Goal: Task Accomplishment & Management: Manage account settings

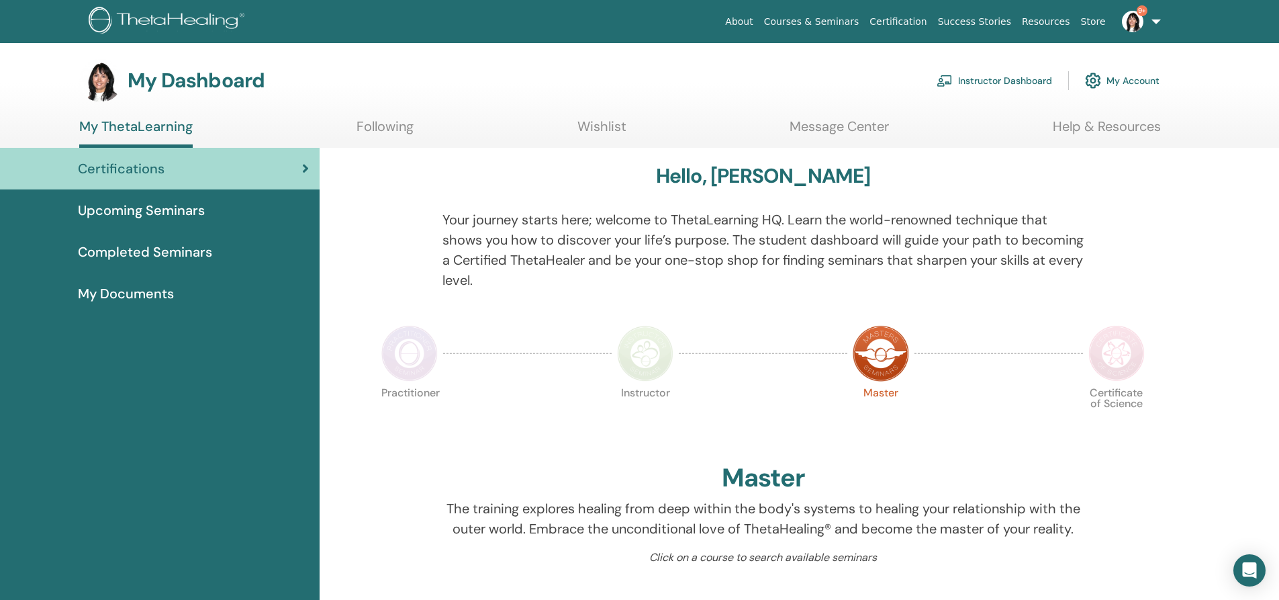
click at [994, 83] on link "Instructor Dashboard" at bounding box center [994, 81] width 115 height 30
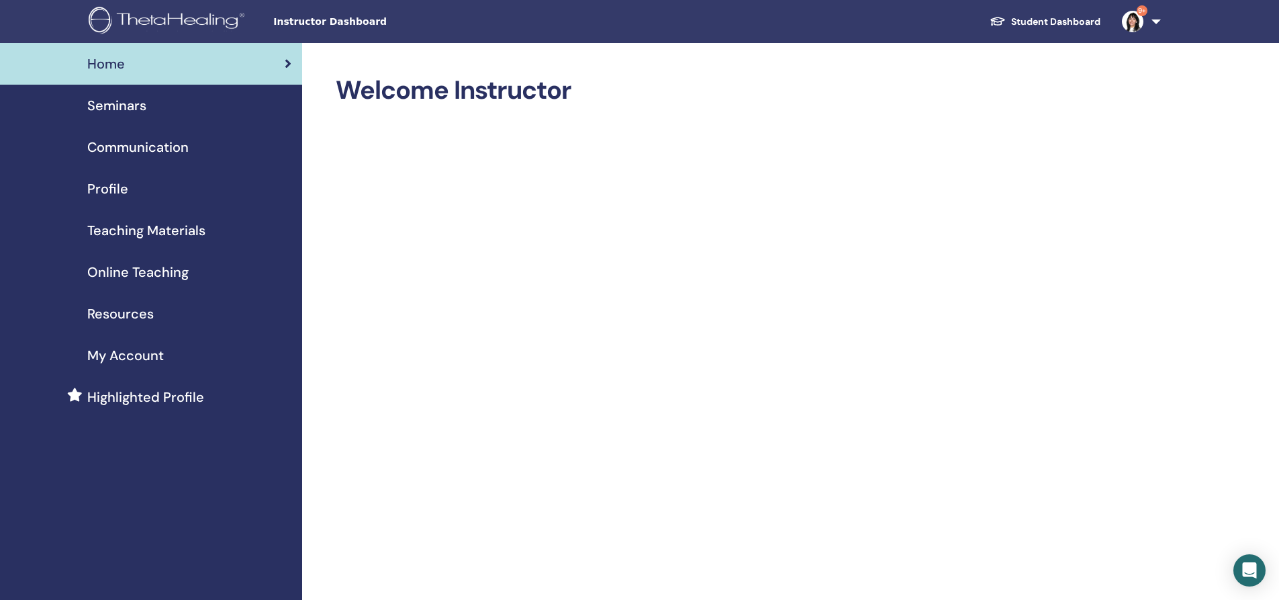
click at [132, 103] on span "Seminars" at bounding box center [116, 105] width 59 height 20
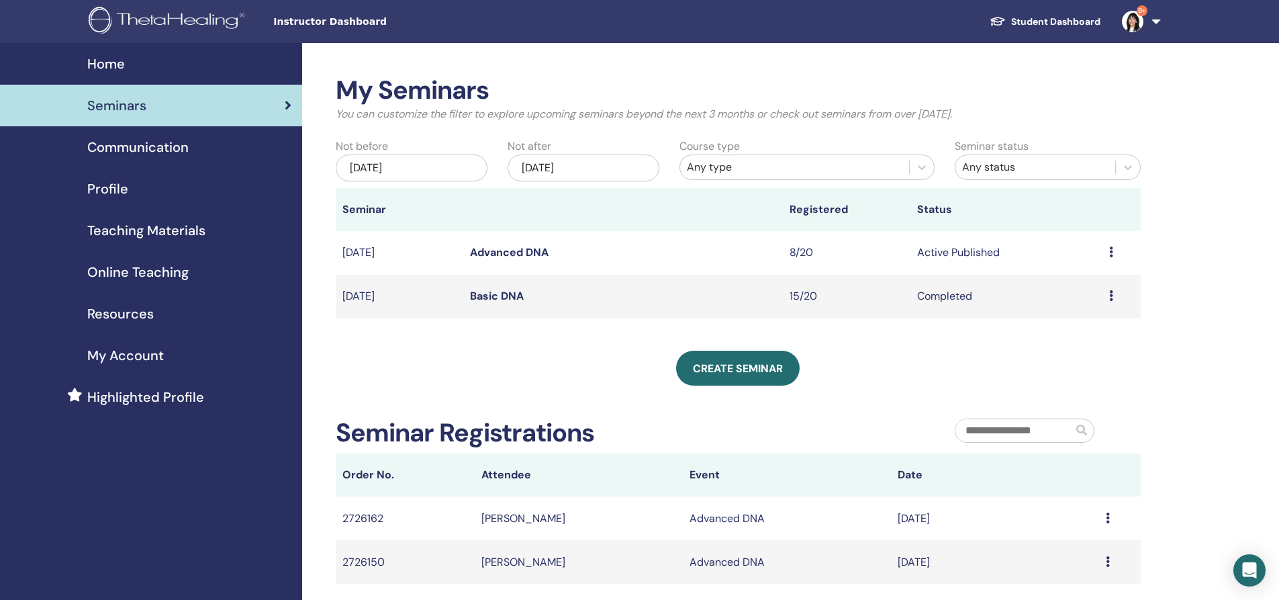
click at [510, 251] on link "Advanced DNA" at bounding box center [509, 252] width 79 height 14
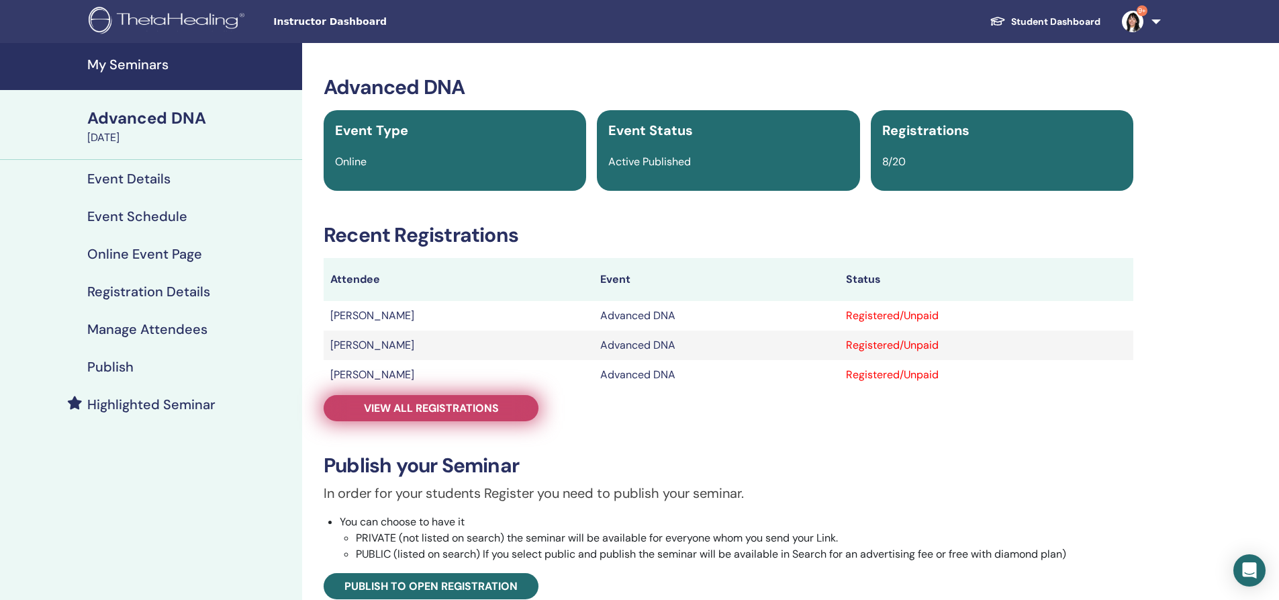
click at [460, 399] on link "View all registrations" at bounding box center [431, 408] width 215 height 26
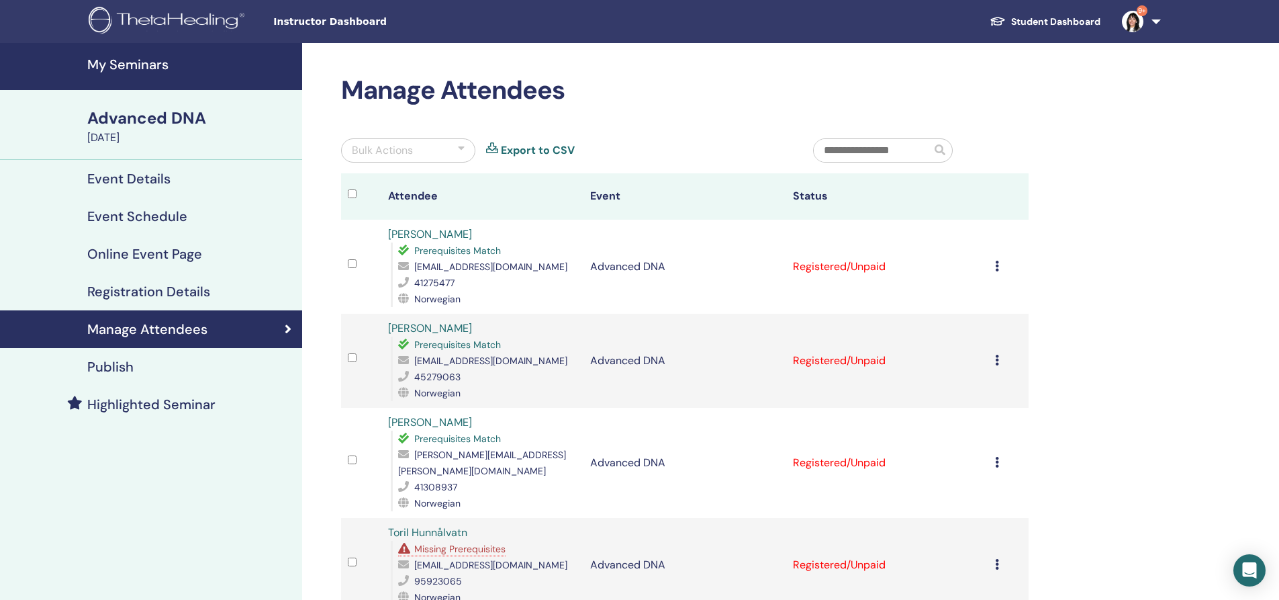
click at [136, 122] on div "Advanced DNA" at bounding box center [190, 118] width 207 height 23
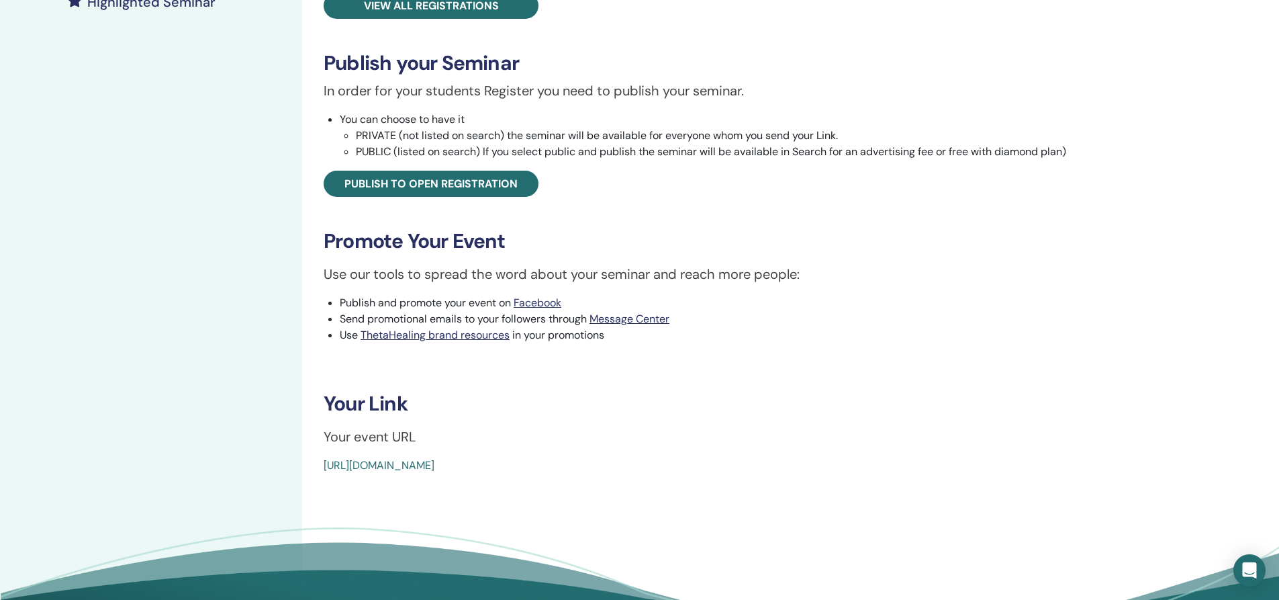
scroll to position [403, 0]
drag, startPoint x: 644, startPoint y: 463, endPoint x: 311, endPoint y: 483, distance: 333.7
click at [311, 483] on div "Advanced DNA Event Type Online Event Status Active Published Registrations 8/20…" at bounding box center [728, 150] width 853 height 1021
copy link "https://www.thetahealing.com/seminar-376144-details.html"
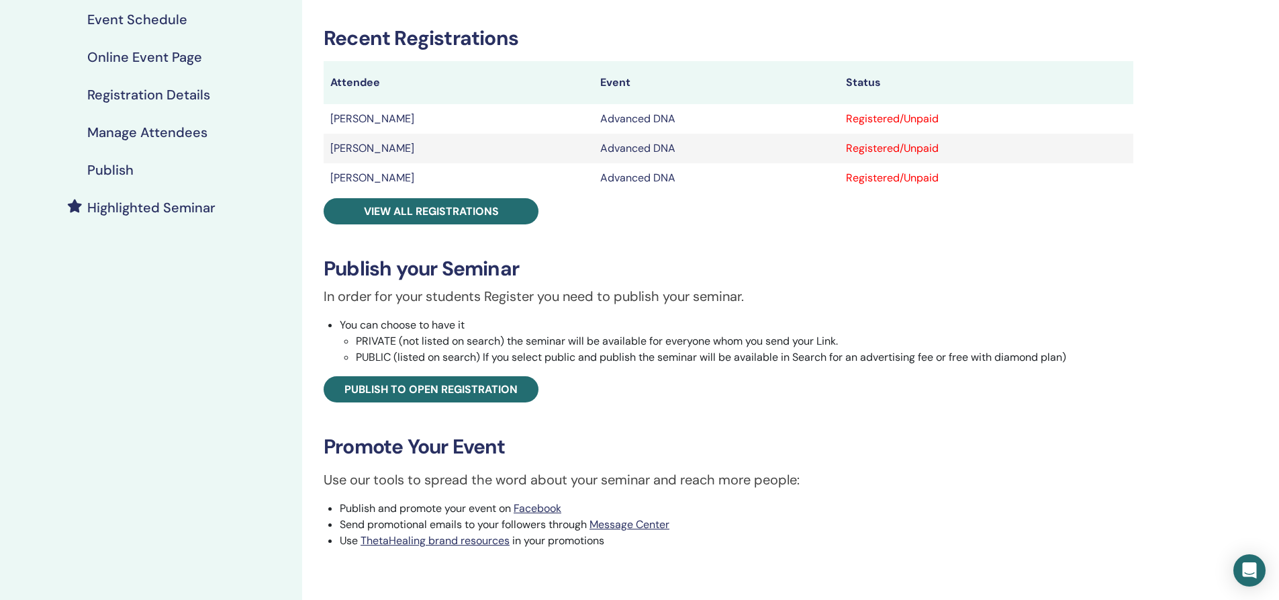
scroll to position [67, 0]
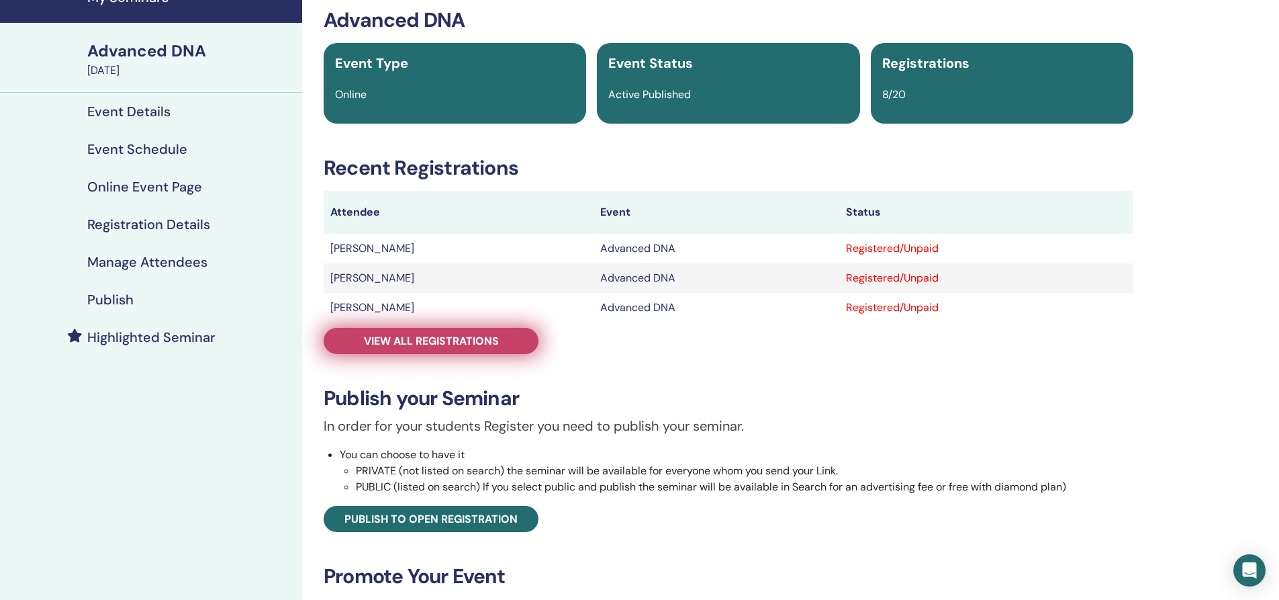
click at [363, 336] on link "View all registrations" at bounding box center [431, 341] width 215 height 26
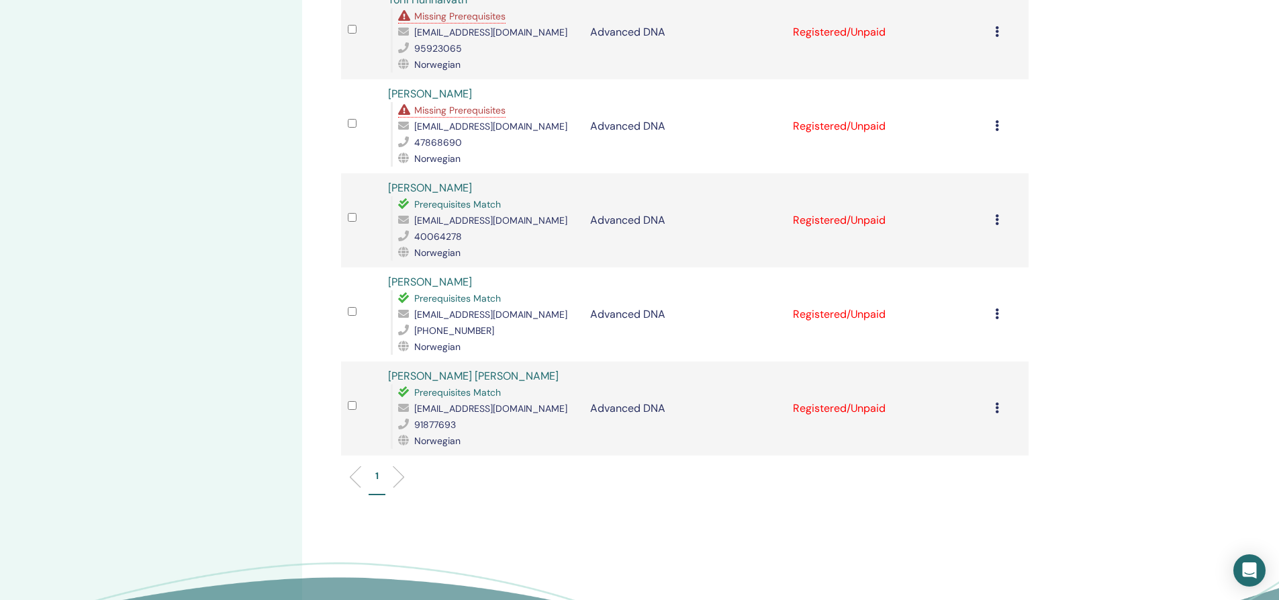
scroll to position [537, 0]
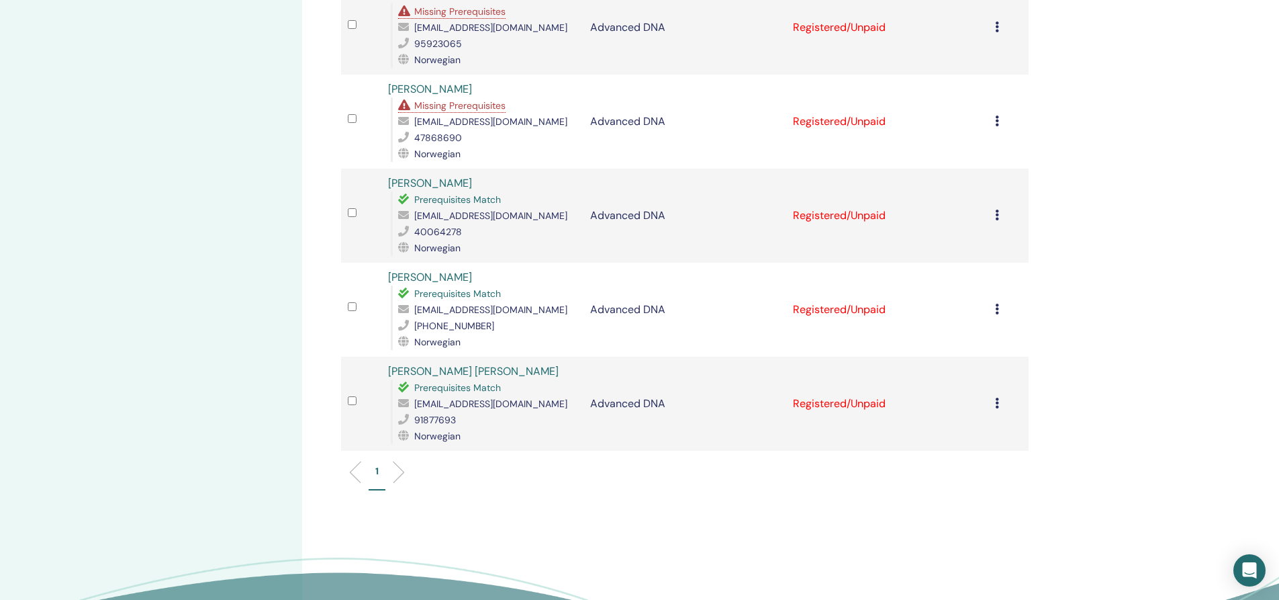
click at [400, 461] on li at bounding box center [393, 472] width 23 height 23
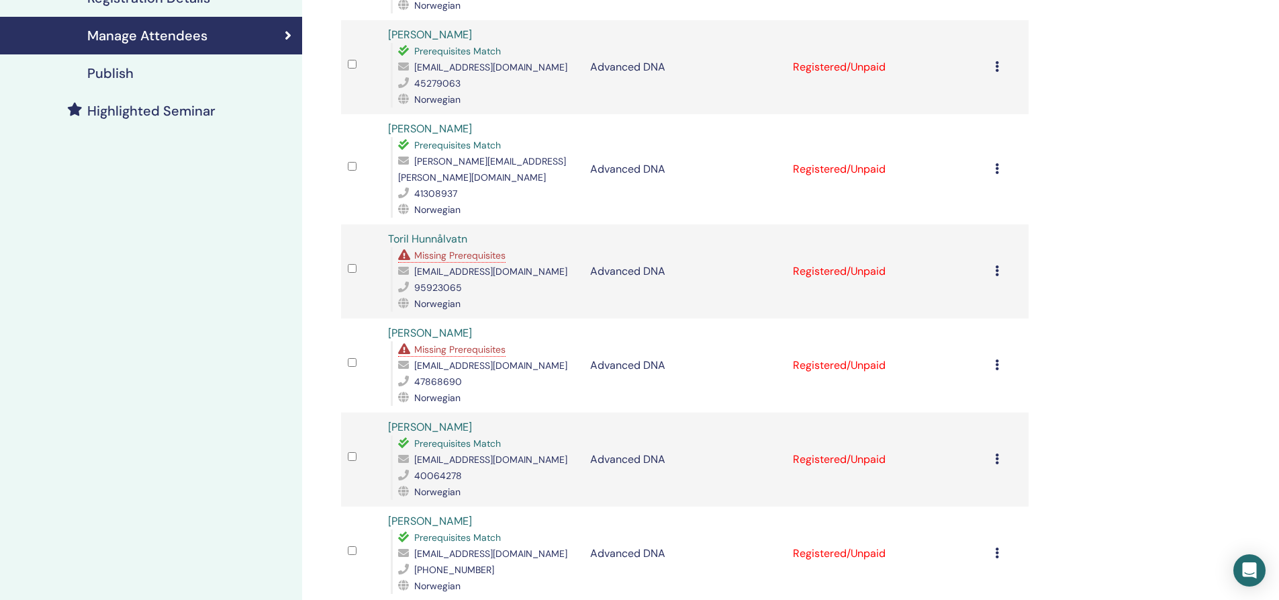
scroll to position [67, 0]
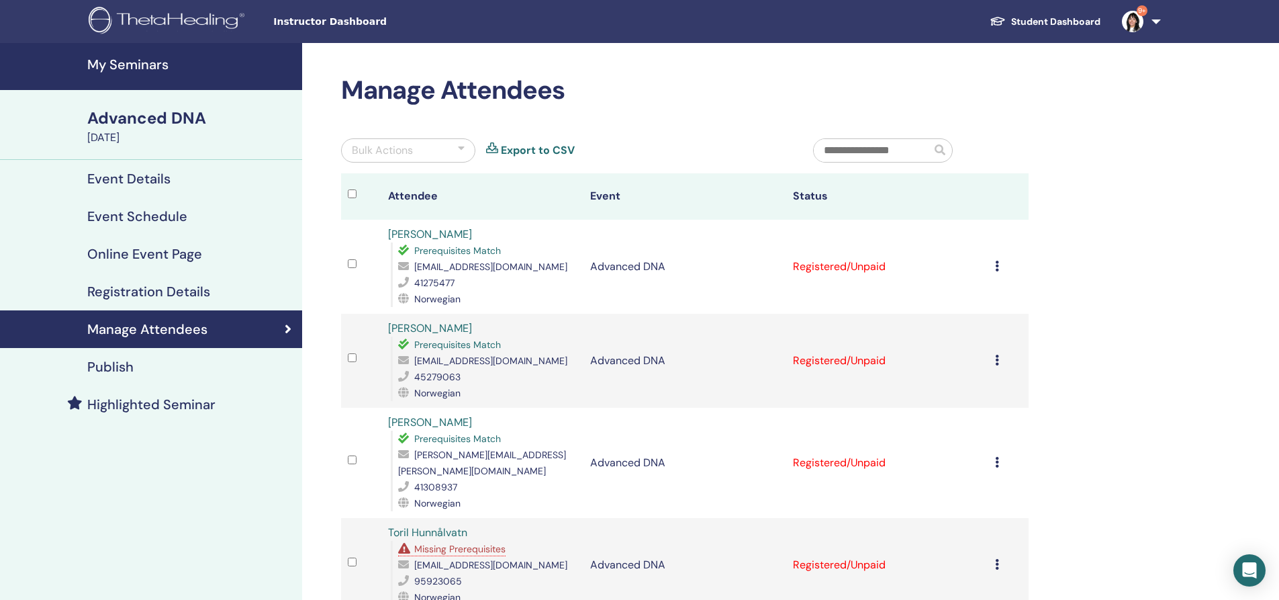
click at [126, 66] on h4 "My Seminars" at bounding box center [190, 64] width 207 height 16
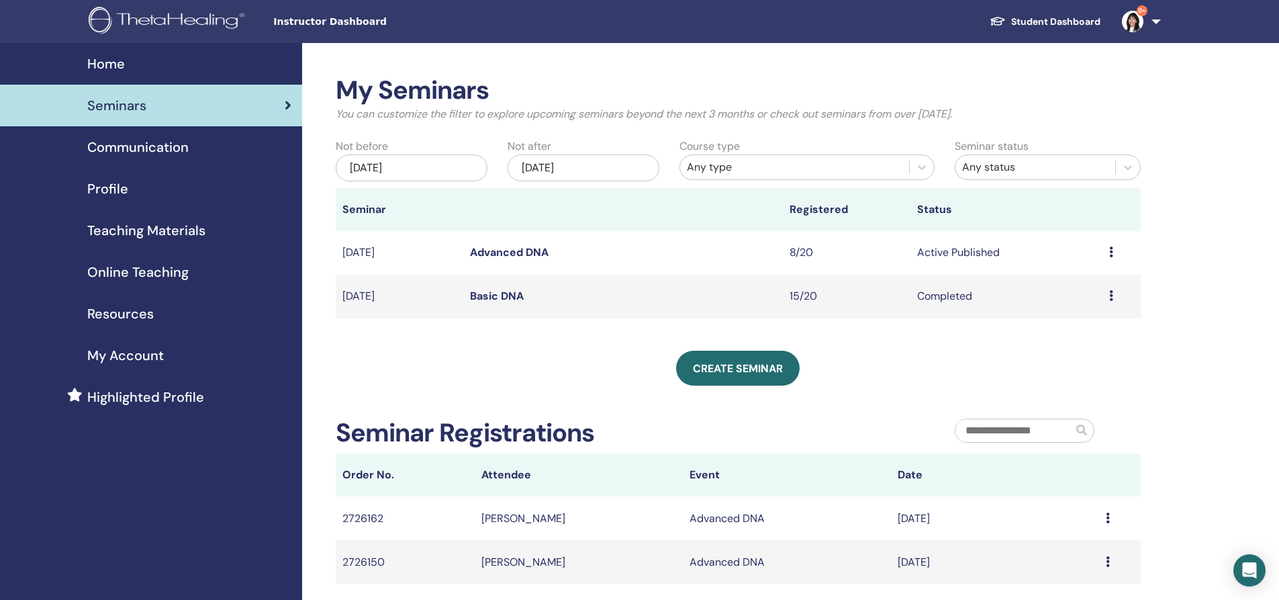
click at [490, 297] on link "Basic DNA" at bounding box center [497, 296] width 54 height 14
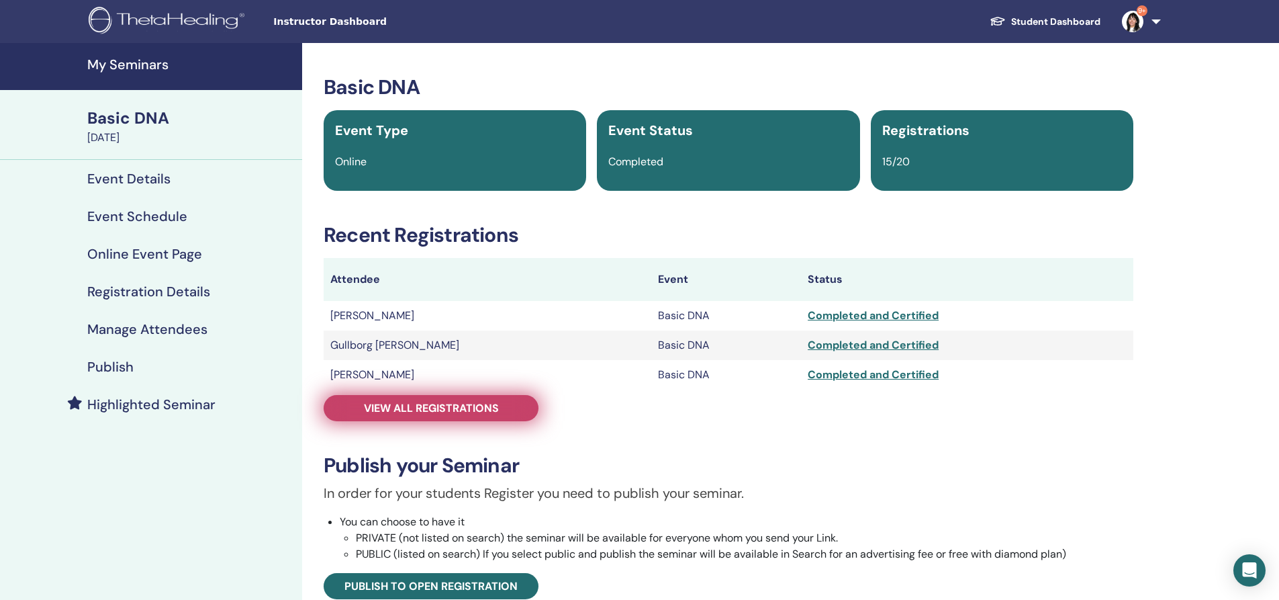
click at [455, 410] on span "View all registrations" at bounding box center [431, 408] width 135 height 14
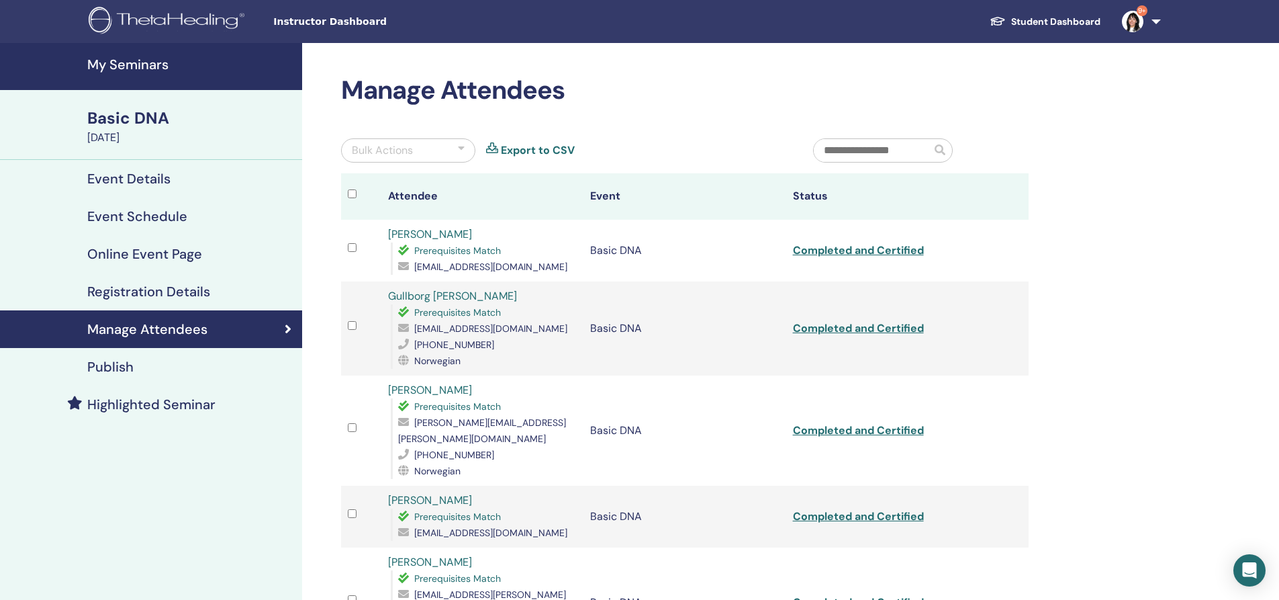
click at [122, 62] on h4 "My Seminars" at bounding box center [190, 64] width 207 height 16
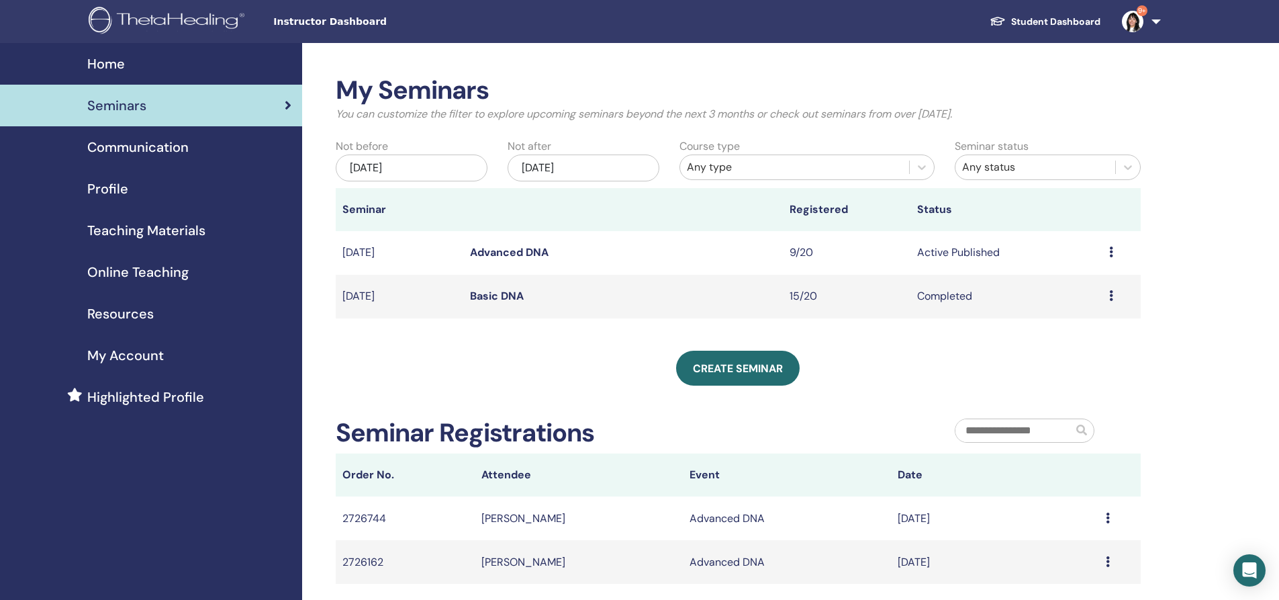
click at [495, 250] on link "Advanced DNA" at bounding box center [509, 252] width 79 height 14
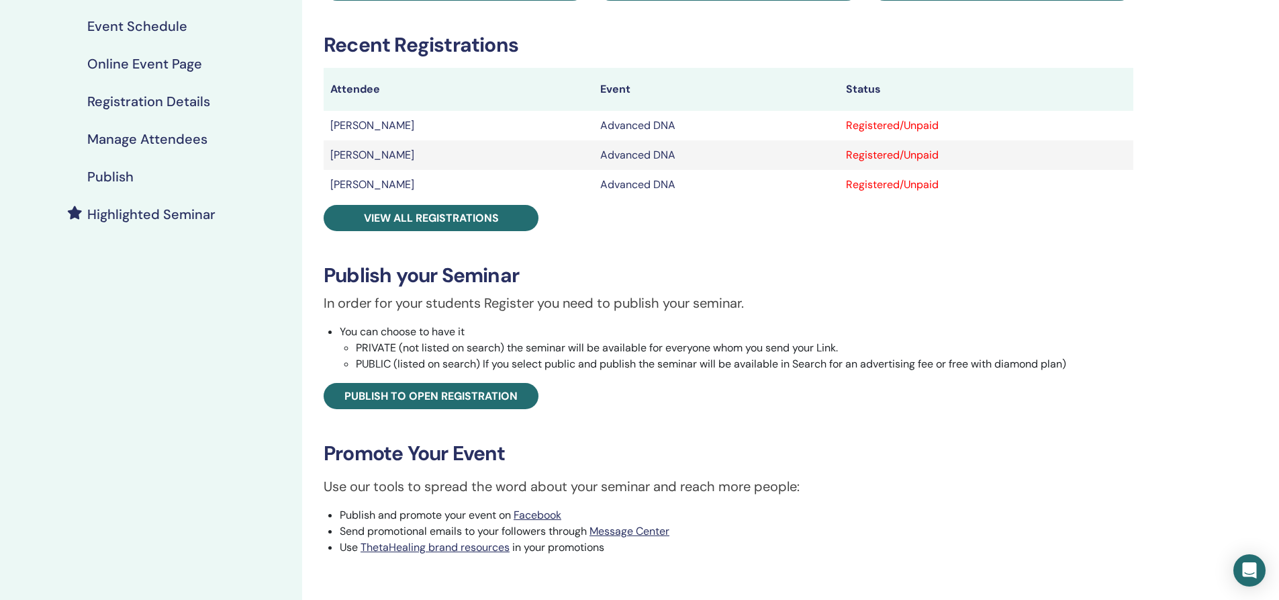
scroll to position [201, 0]
